Goal: Task Accomplishment & Management: Use online tool/utility

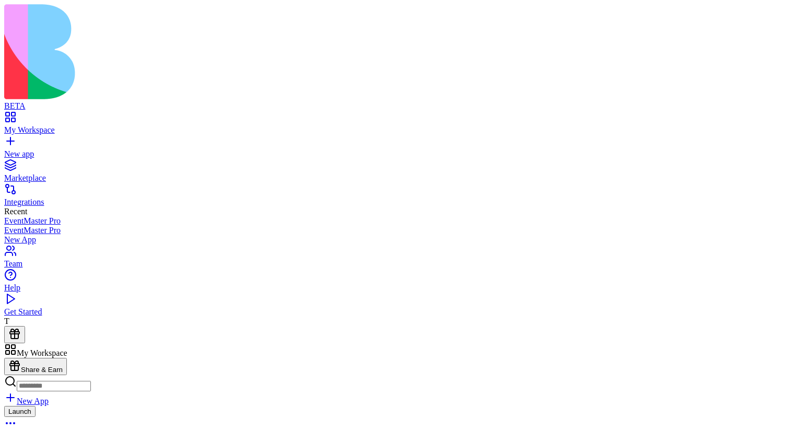
click at [78, 149] on div "New app" at bounding box center [394, 153] width 781 height 9
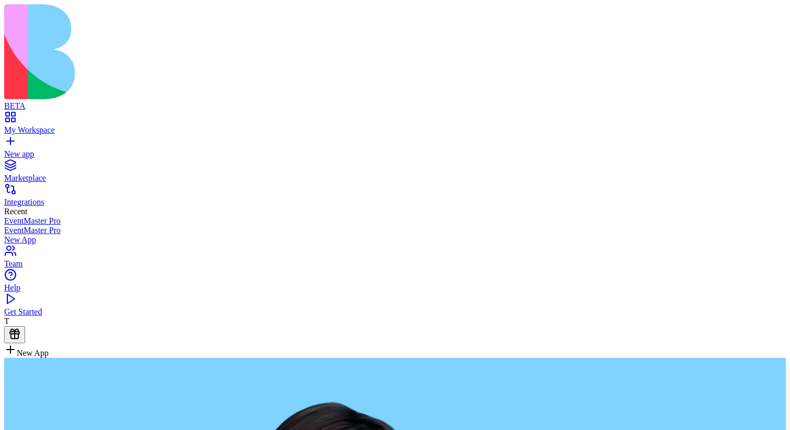
type textarea "**********"
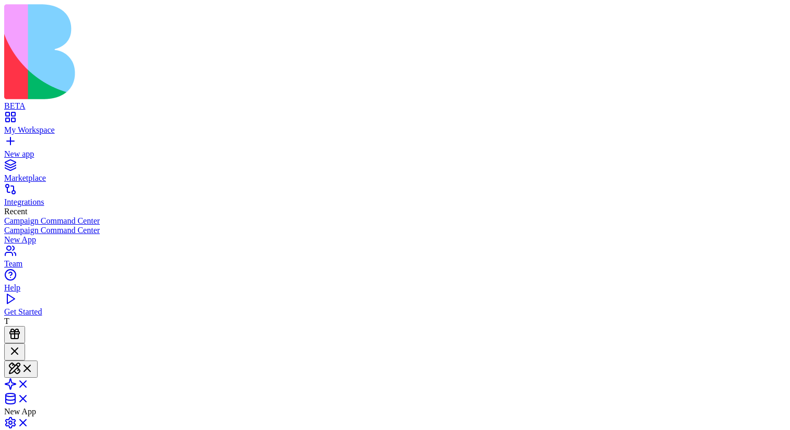
drag, startPoint x: 104, startPoint y: 347, endPoint x: 39, endPoint y: 325, distance: 68.9
copy span "CRM app with the following pages: Dashboard, Clients, Projects, Tasks, Chat & C…"
click at [18, 140] on link "New app" at bounding box center [394, 149] width 781 height 19
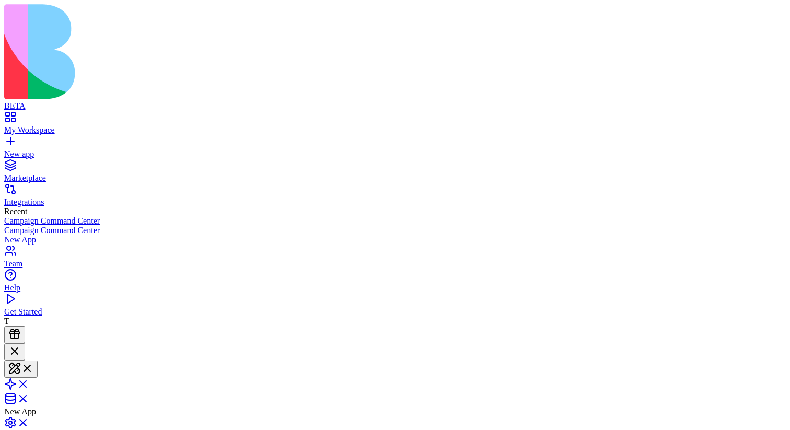
scroll to position [77, 0]
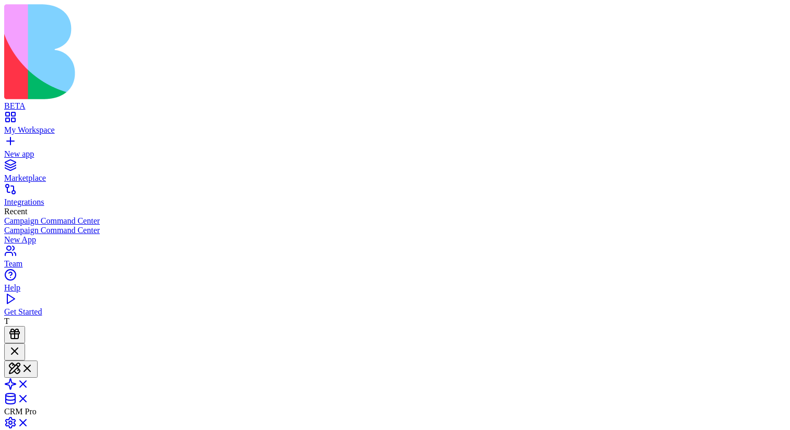
scroll to position [87, 0]
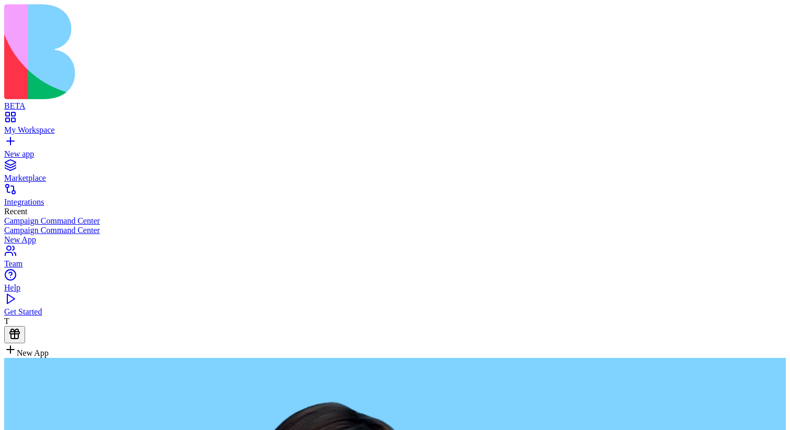
type textarea "**********"
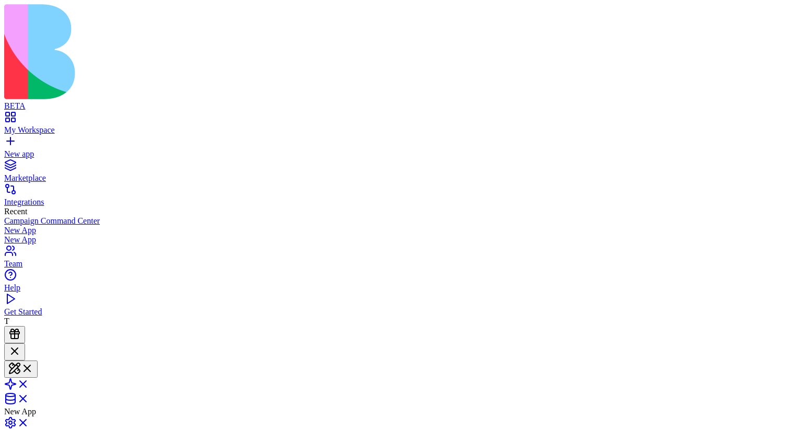
scroll to position [58, 0]
drag, startPoint x: 73, startPoint y: 347, endPoint x: 40, endPoint y: 195, distance: 155.0
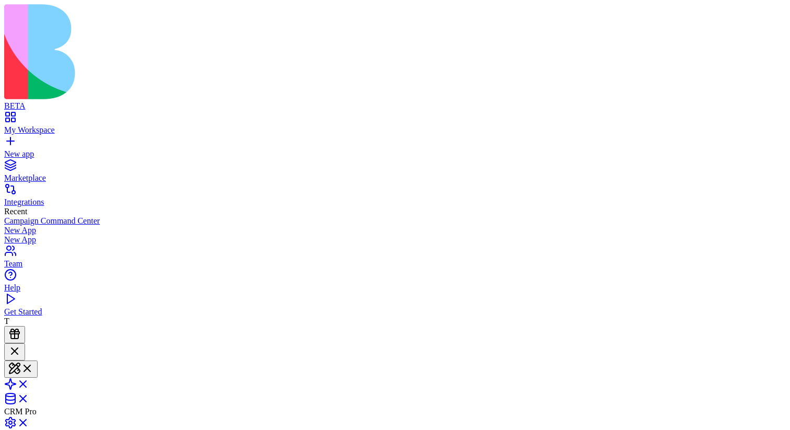
drag, startPoint x: 58, startPoint y: 190, endPoint x: 80, endPoint y: 198, distance: 23.0
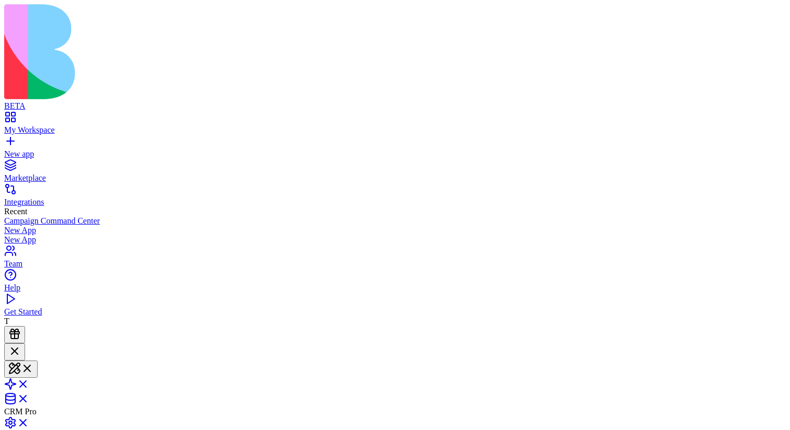
drag, startPoint x: 57, startPoint y: 193, endPoint x: 92, endPoint y: 207, distance: 38.4
copy span "CRM app with the following pages: Dashboard, Clients, Projects, Tasks, Chat, Co…"
click at [22, 140] on link "New app" at bounding box center [394, 149] width 781 height 19
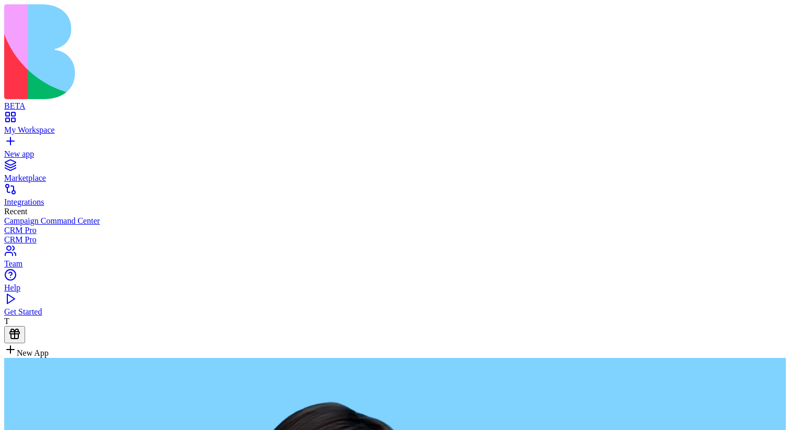
type textarea "**********"
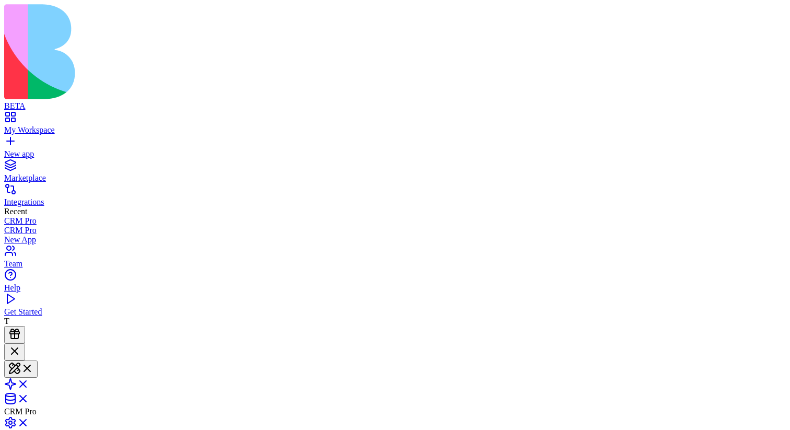
scroll to position [169, 0]
click at [29, 383] on span at bounding box center [29, 387] width 0 height 9
click at [29, 366] on link at bounding box center [16, 370] width 25 height 9
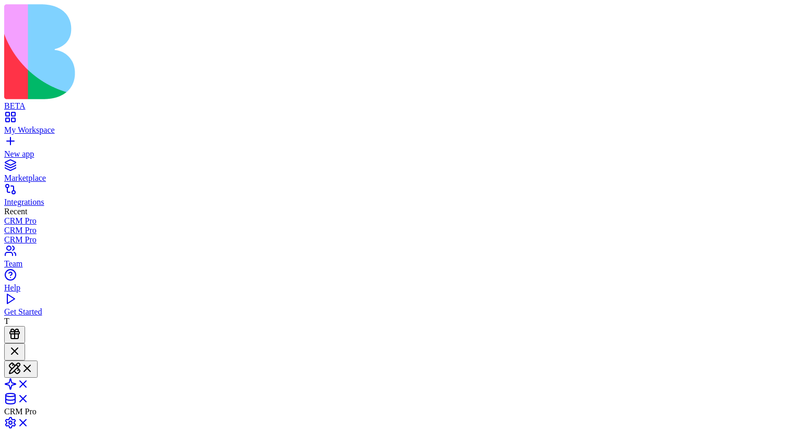
scroll to position [426, 0]
